Goal: Communication & Community: Answer question/provide support

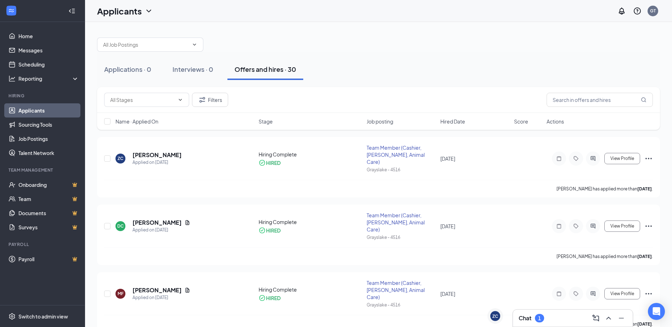
click at [550, 322] on div "Chat 1" at bounding box center [573, 318] width 108 height 11
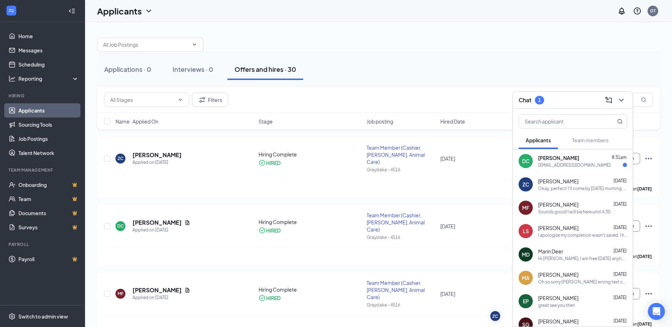
click at [557, 164] on div "[EMAIL_ADDRESS][DOMAIN_NAME]" at bounding box center [574, 165] width 73 height 6
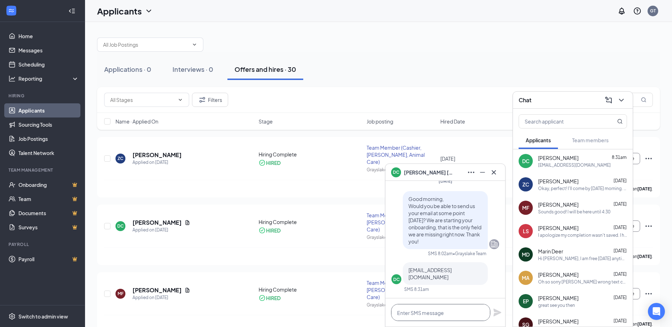
click at [434, 317] on textarea at bounding box center [440, 312] width 99 height 17
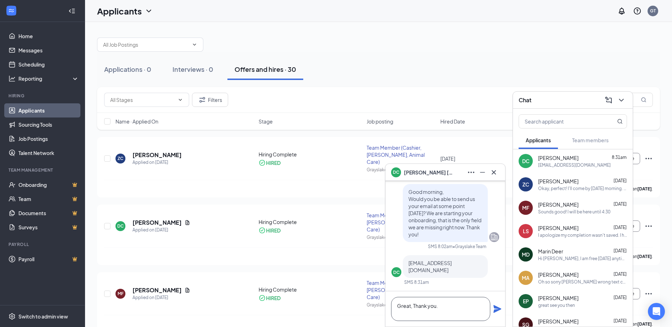
type textarea "Great, Thank you."
click at [500, 310] on icon "Plane" at bounding box center [498, 309] width 8 height 8
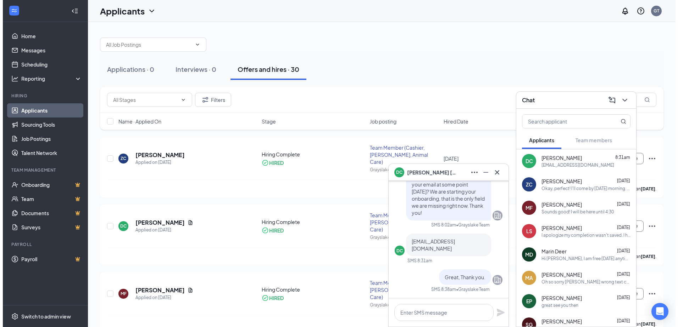
scroll to position [0, 0]
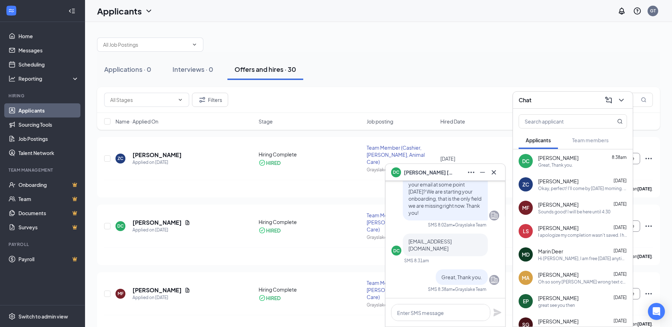
click at [422, 169] on span "[PERSON_NAME]" at bounding box center [429, 173] width 50 height 8
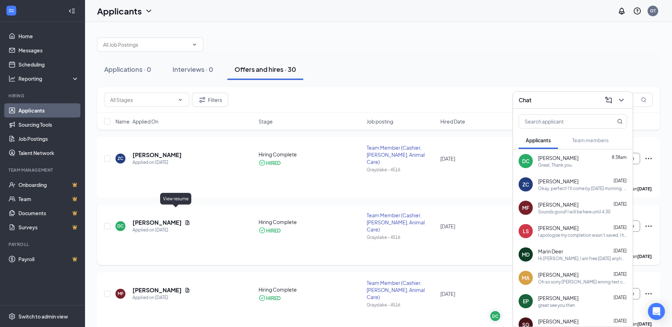
click at [186, 220] on icon "Document" at bounding box center [188, 222] width 4 height 5
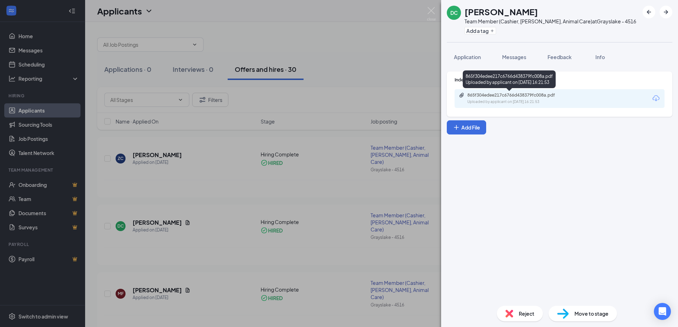
click at [492, 97] on div "865f304edee217c6766d438379fc008a.pdf" at bounding box center [516, 95] width 99 height 6
